Goal: Obtain resource: Download file/media

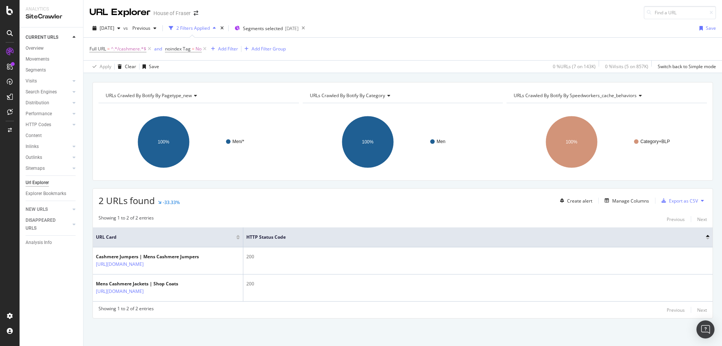
scroll to position [13, 0]
click at [44, 83] on div "SiteCrawler" at bounding box center [41, 83] width 27 height 8
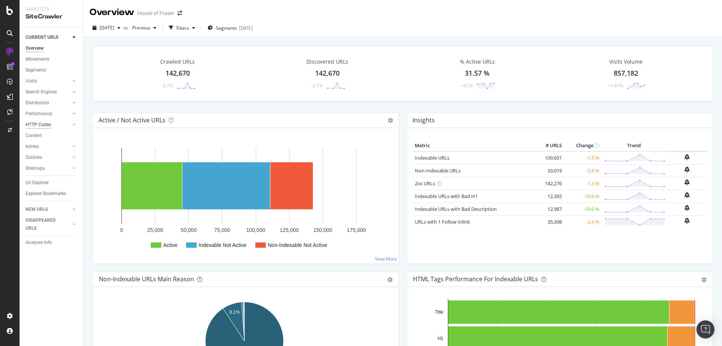
click at [41, 124] on div "HTTP Codes" at bounding box center [39, 125] width 26 height 8
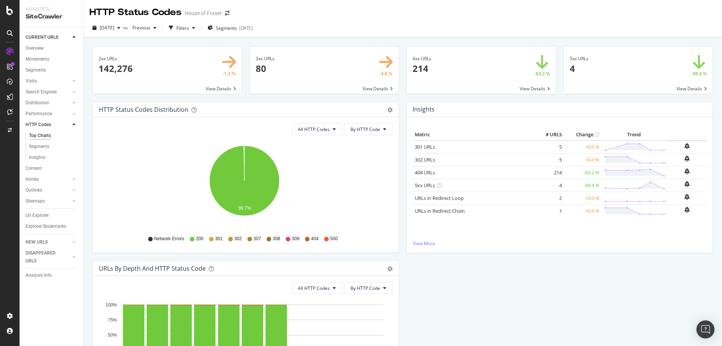
click at [536, 88] on span at bounding box center [481, 70] width 149 height 47
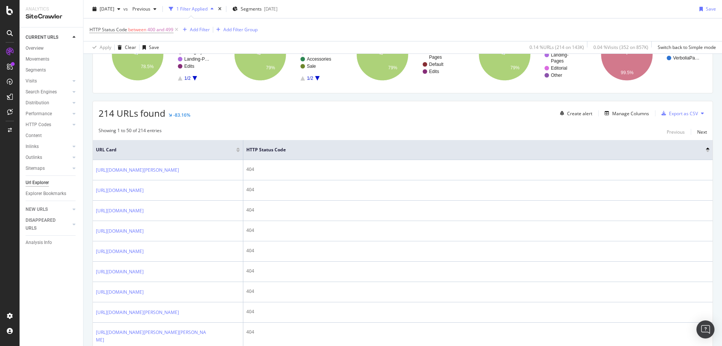
scroll to position [90, 0]
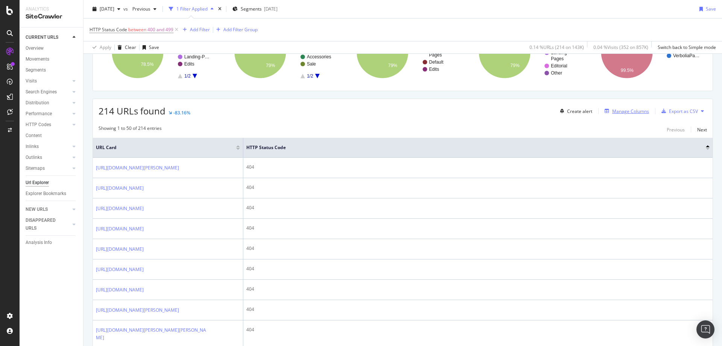
click at [617, 108] on div "Manage Columns" at bounding box center [630, 111] width 37 height 6
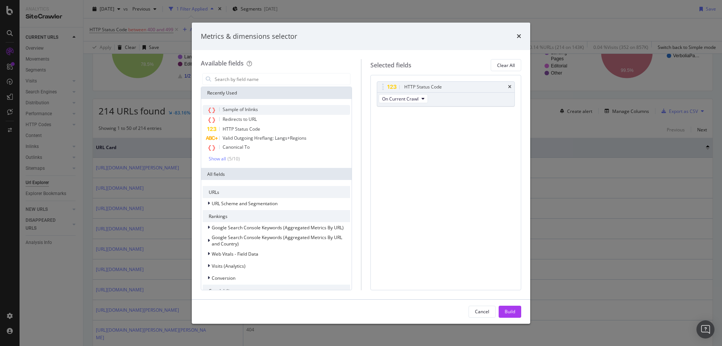
click at [243, 109] on span "Sample of Inlinks" at bounding box center [240, 109] width 35 height 6
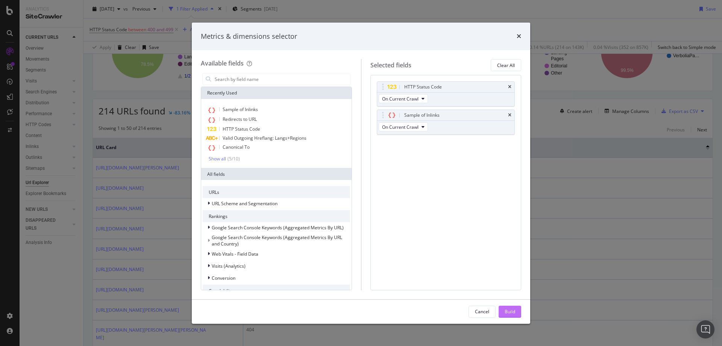
click at [514, 315] on div "Build" at bounding box center [510, 311] width 11 height 11
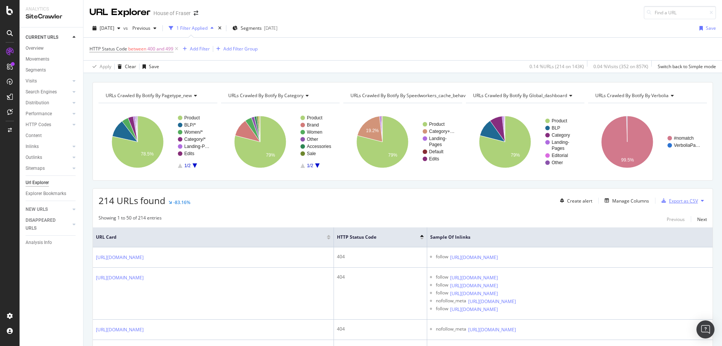
click at [671, 204] on div "Export as CSV" at bounding box center [678, 200] width 39 height 11
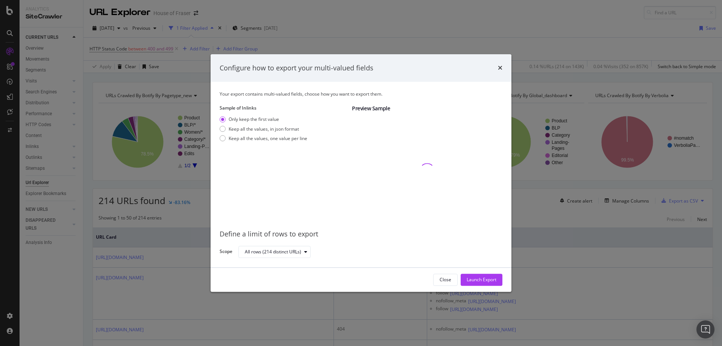
click at [215, 140] on div "Your export contains multi-valued fields, choose how you want to export them. S…" at bounding box center [361, 174] width 301 height 185
click at [222, 140] on div "modal" at bounding box center [223, 138] width 6 height 6
click at [475, 281] on div "Launch Export" at bounding box center [482, 279] width 30 height 6
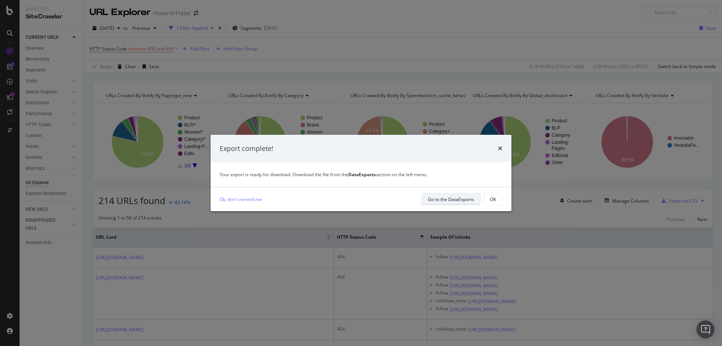
click at [441, 195] on div "Go to the DataExports" at bounding box center [451, 199] width 46 height 11
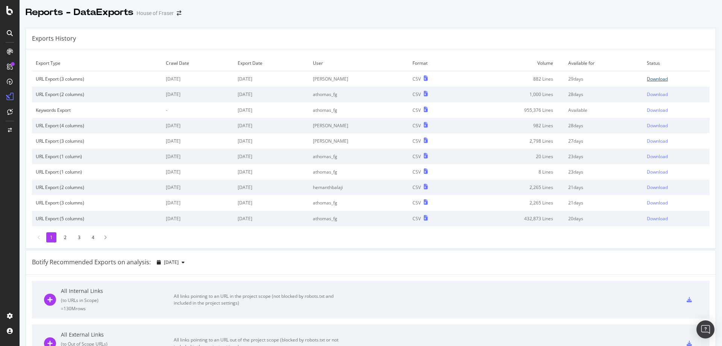
click at [650, 79] on div "Download" at bounding box center [657, 79] width 21 height 6
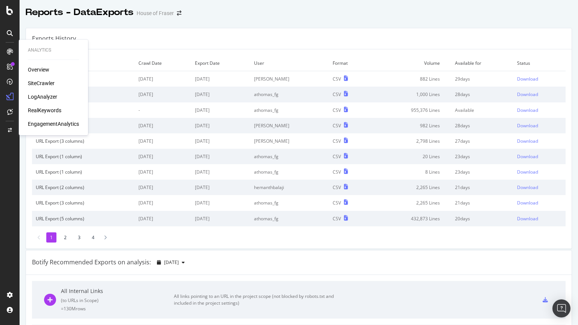
click at [32, 85] on div "SiteCrawler" at bounding box center [41, 83] width 27 height 8
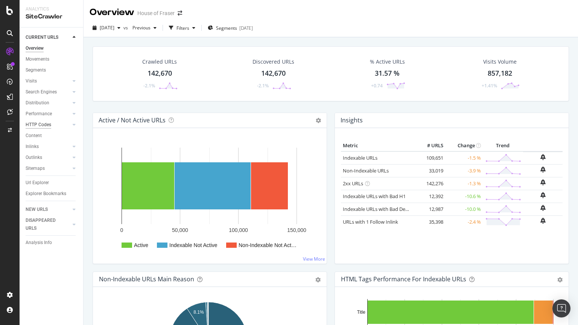
click at [36, 127] on div "HTTP Codes" at bounding box center [39, 125] width 26 height 8
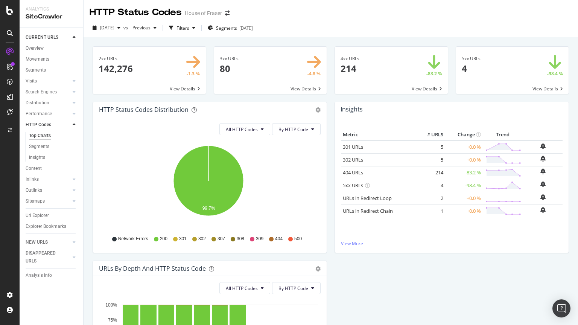
click at [307, 90] on span at bounding box center [270, 70] width 113 height 47
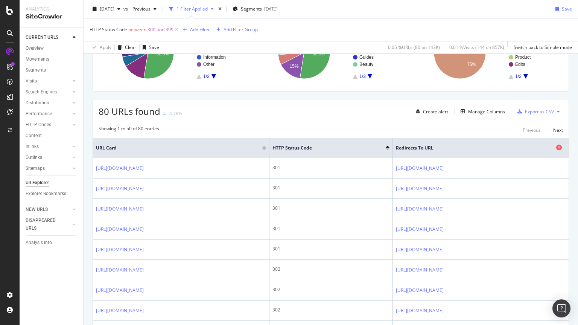
scroll to position [88, 0]
click at [472, 114] on div "Manage Columns" at bounding box center [486, 112] width 37 height 6
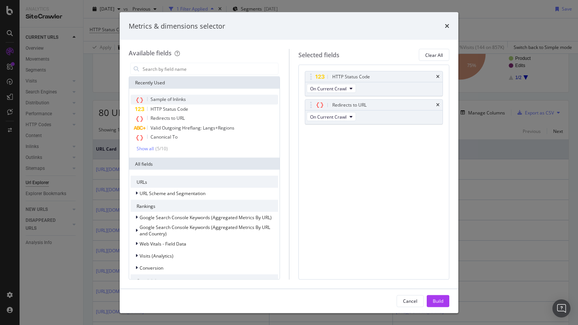
click at [185, 95] on div "Sample of Inlinks" at bounding box center [204, 100] width 147 height 10
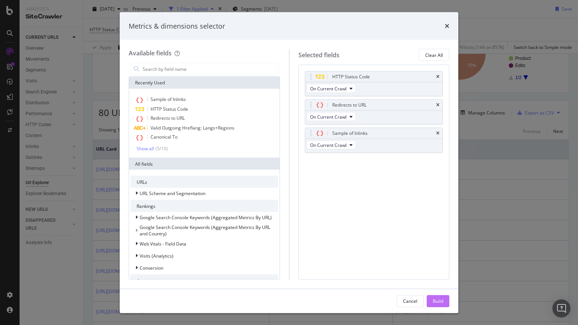
click at [444, 304] on button "Build" at bounding box center [438, 301] width 23 height 12
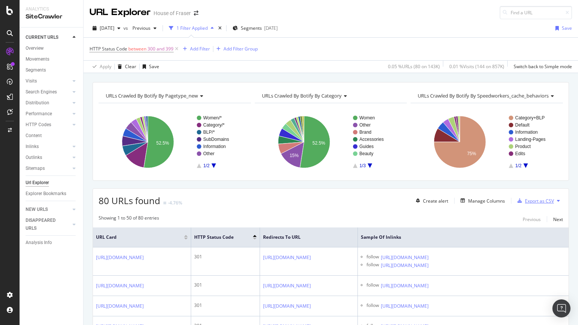
click at [531, 201] on div "Export as CSV" at bounding box center [539, 200] width 29 height 6
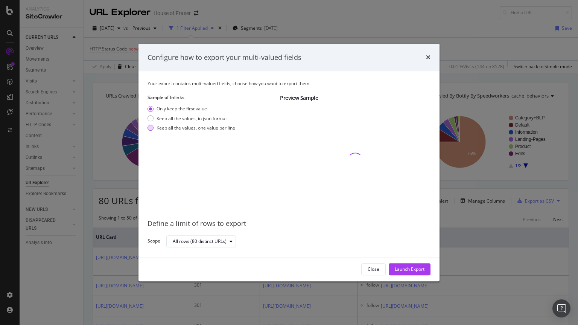
click at [231, 128] on div "Keep all the values, one value per line" at bounding box center [195, 127] width 79 height 6
click at [405, 270] on div "Launch Export" at bounding box center [410, 269] width 30 height 6
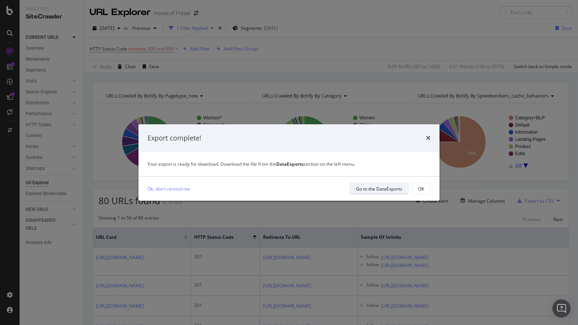
click at [369, 183] on button "Go to the DataExports" at bounding box center [378, 188] width 59 height 12
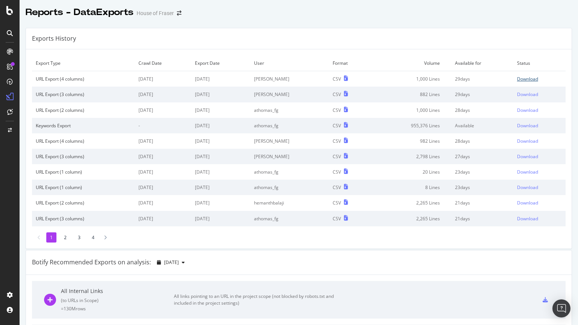
click at [517, 79] on div "Download" at bounding box center [527, 79] width 21 height 6
